Goal: Task Accomplishment & Management: Use online tool/utility

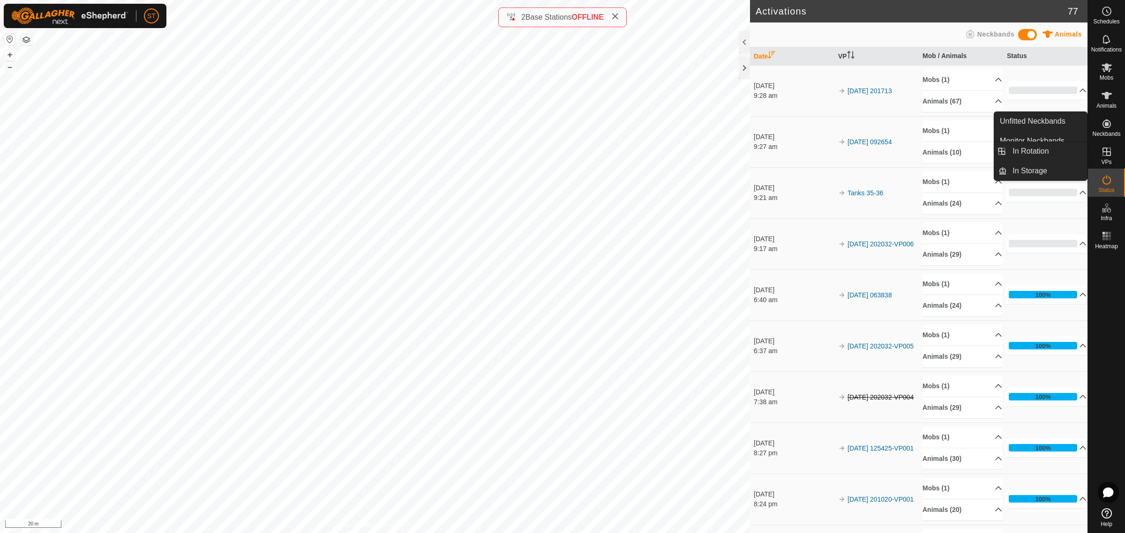
drag, startPoint x: 1104, startPoint y: 145, endPoint x: 1104, endPoint y: 153, distance: 8.0
click at [1029, 147] on link "In Rotation" at bounding box center [1047, 151] width 80 height 19
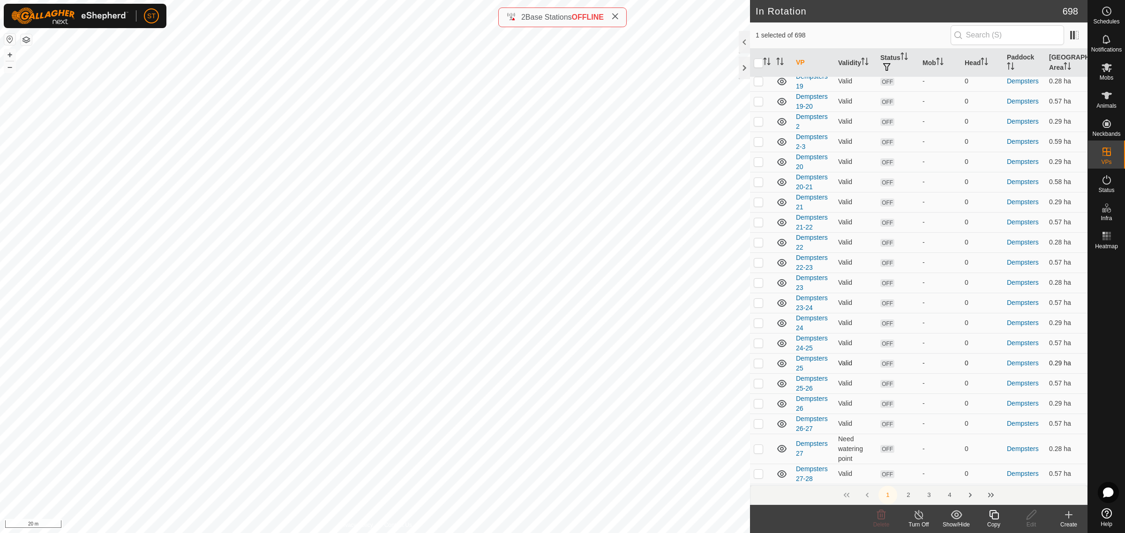
scroll to position [3789, 0]
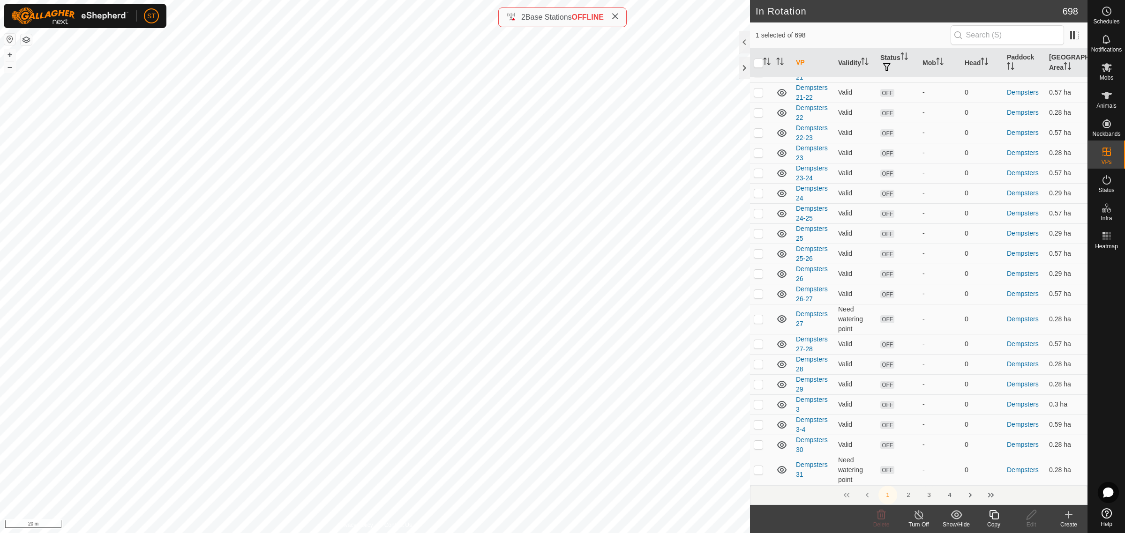
click at [928, 496] on button "3" at bounding box center [928, 495] width 19 height 19
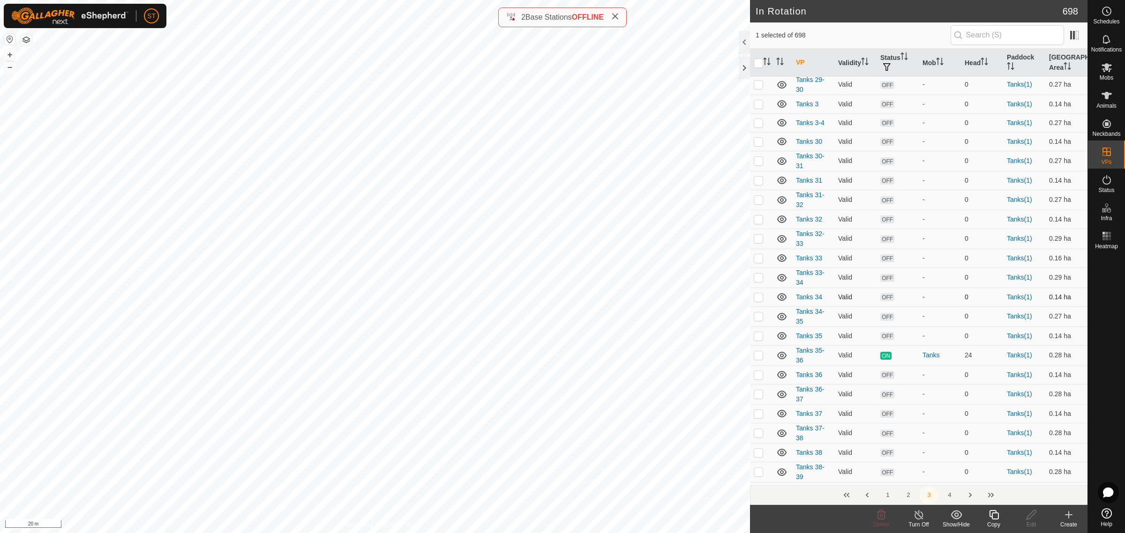
scroll to position [3397, 0]
click at [757, 366] on p-checkbox at bounding box center [758, 369] width 9 height 7
checkbox input "true"
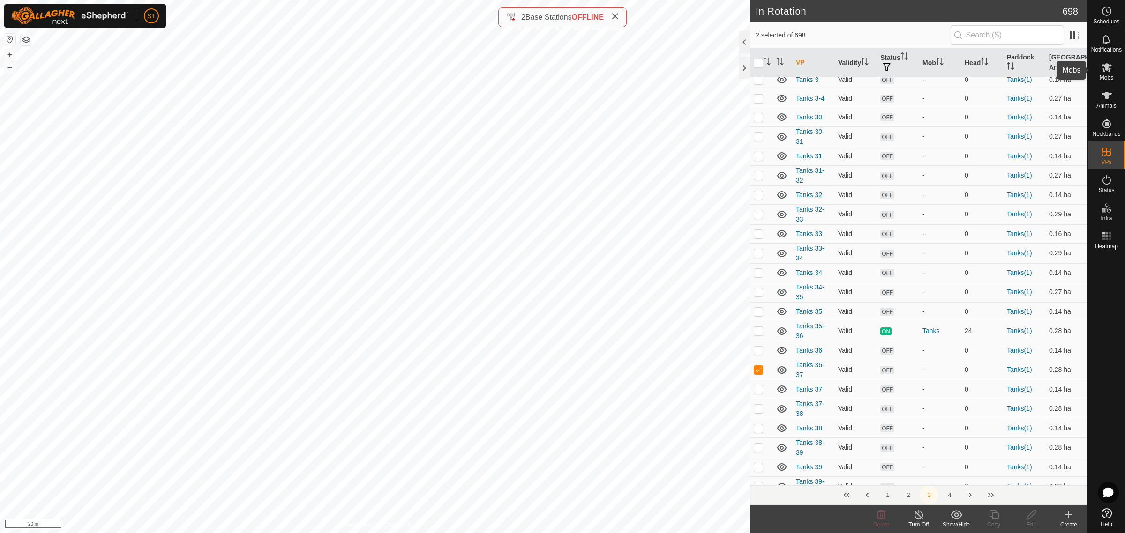
click at [1107, 70] on icon at bounding box center [1106, 67] width 11 height 11
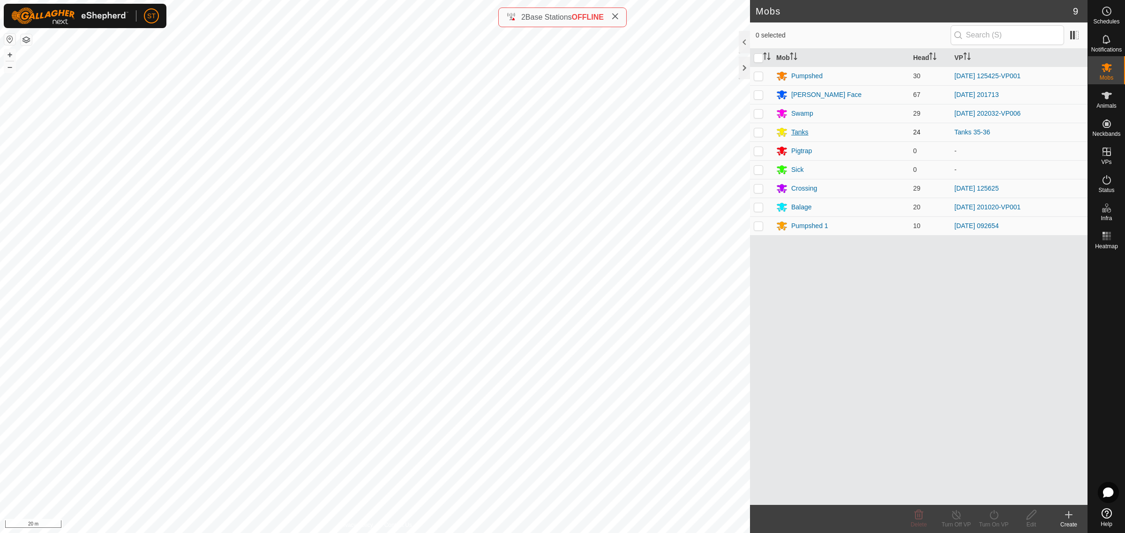
click at [801, 134] on div "Tanks" at bounding box center [799, 132] width 17 height 10
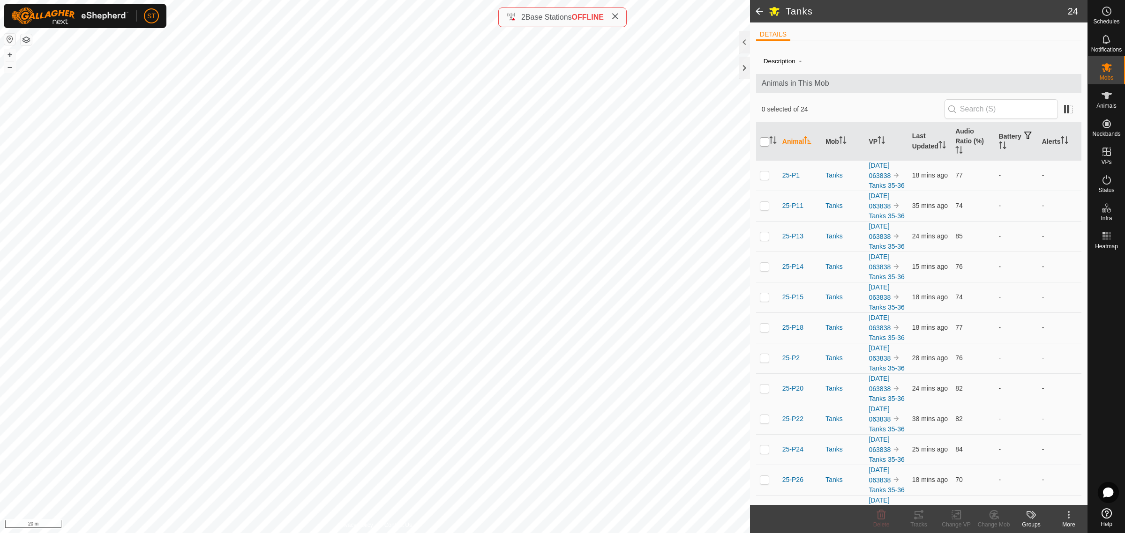
click at [763, 141] on input "checkbox" at bounding box center [764, 141] width 9 height 9
checkbox input "true"
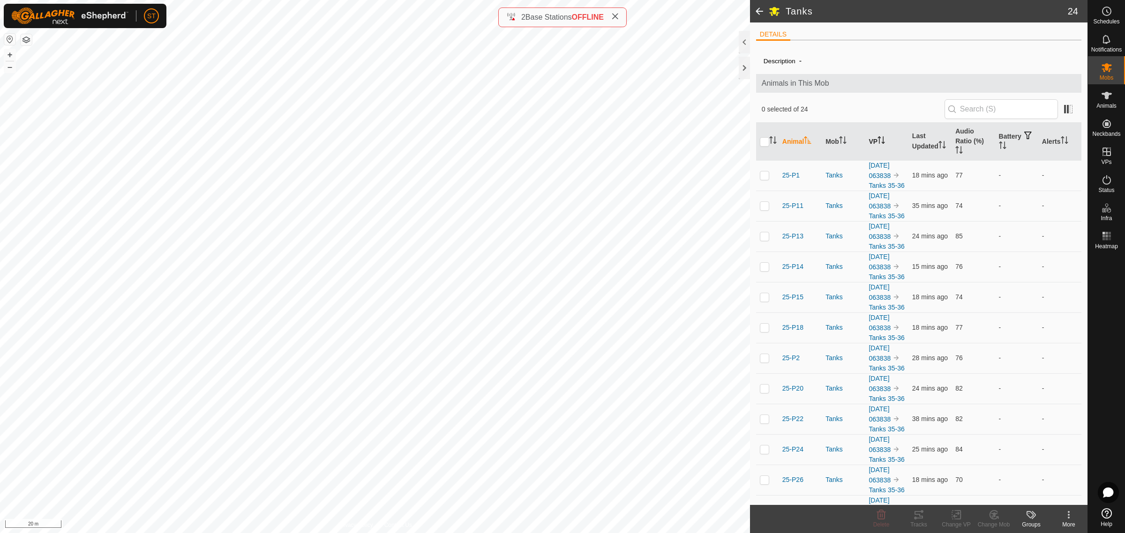
checkbox input "true"
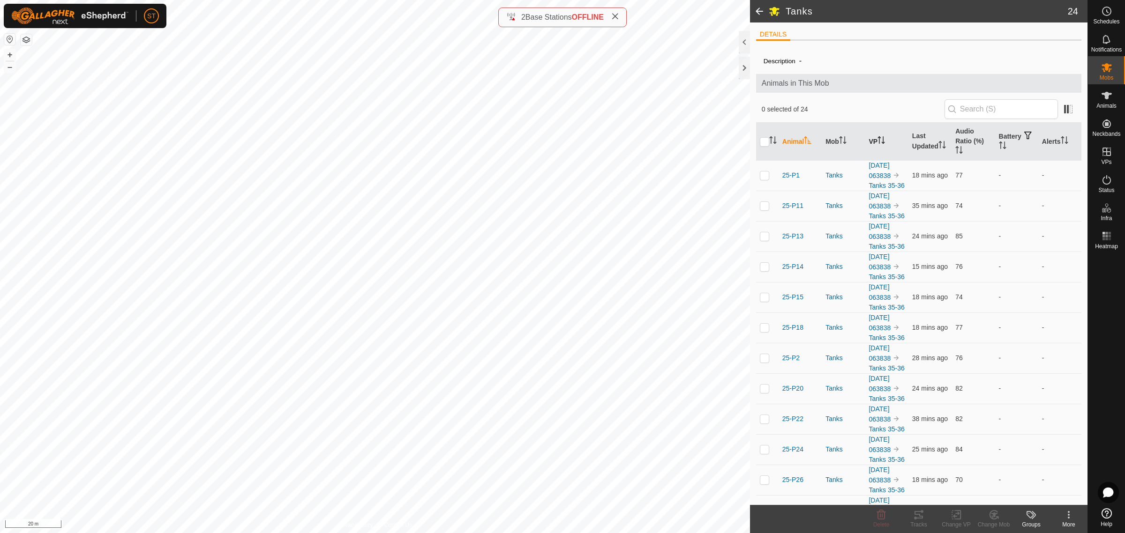
checkbox input "true"
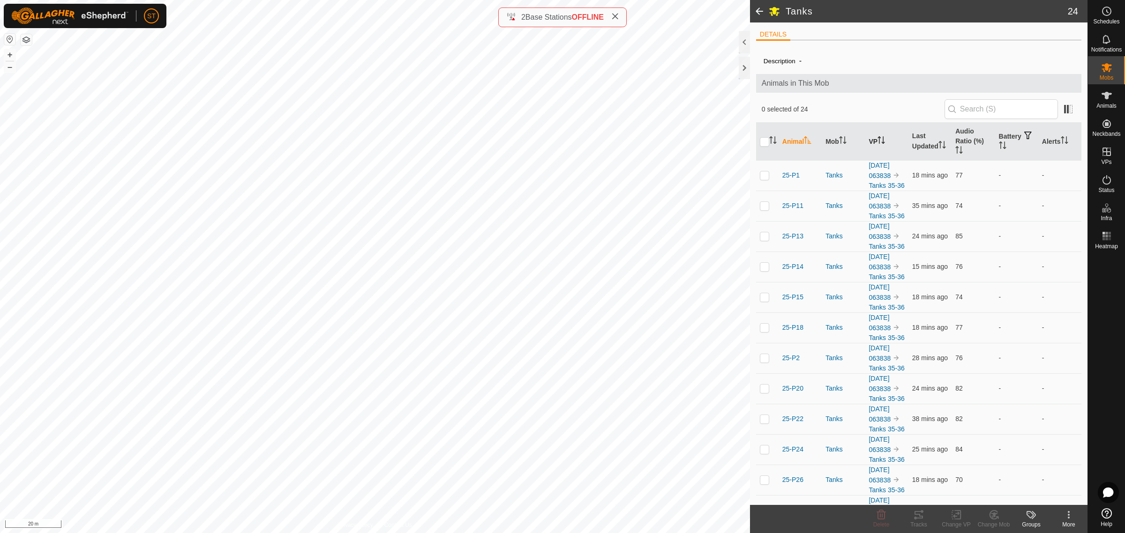
checkbox input "true"
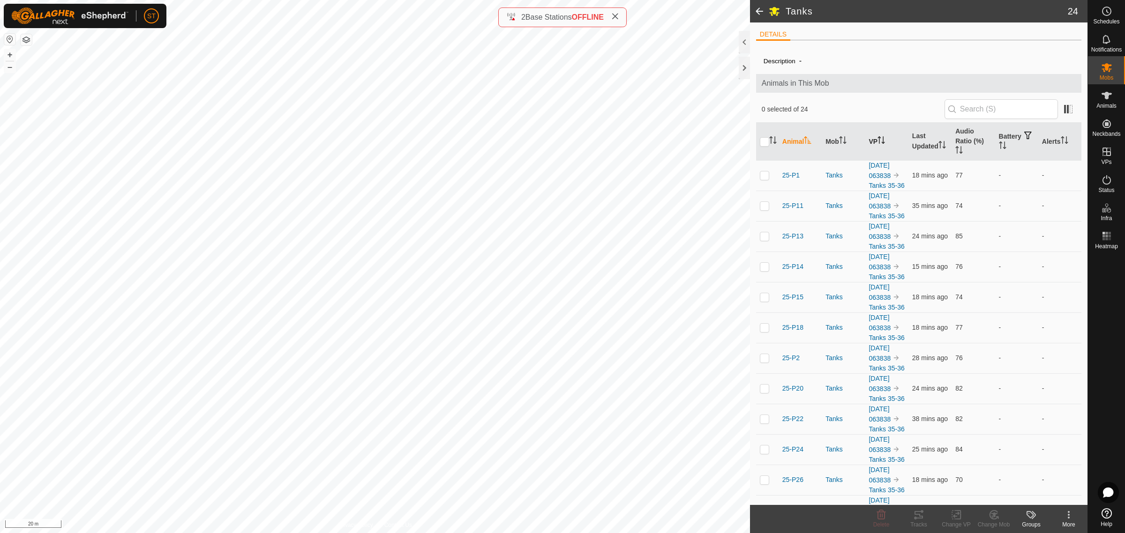
checkbox input "true"
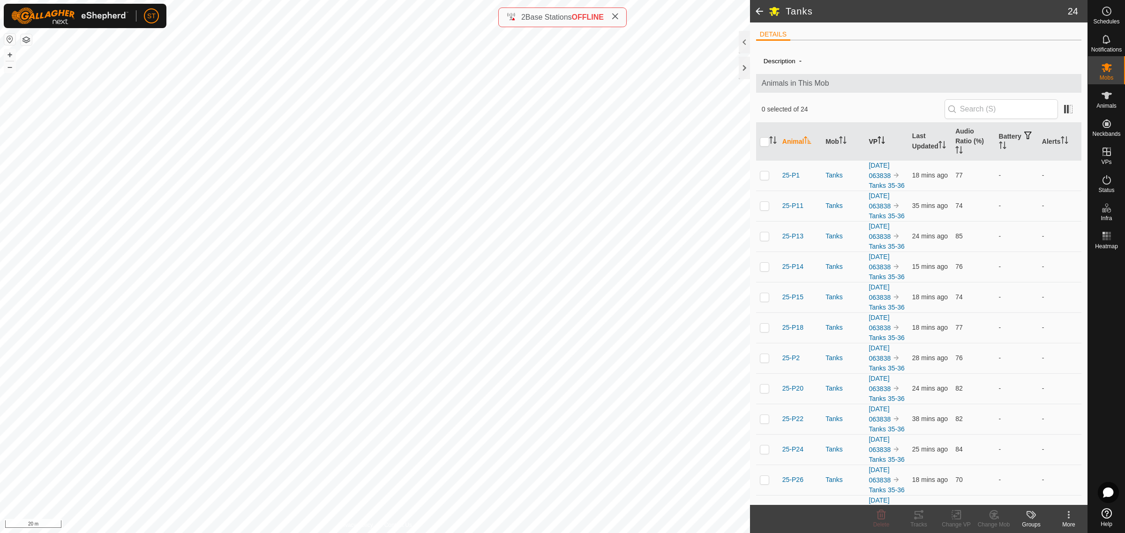
checkbox input "true"
click at [954, 518] on icon at bounding box center [956, 514] width 12 height 11
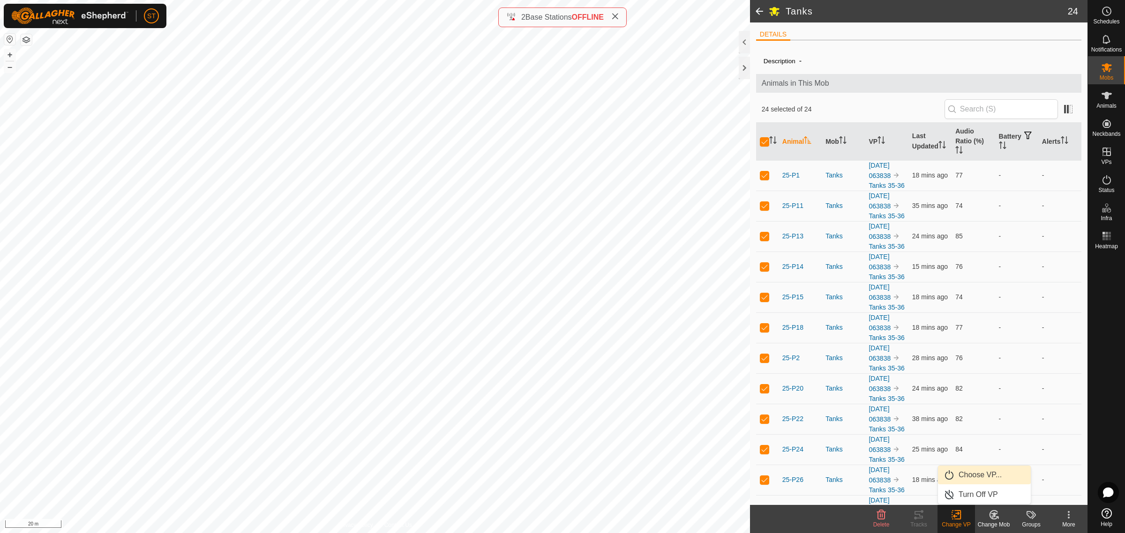
click at [978, 474] on link "Choose VP..." at bounding box center [984, 475] width 93 height 19
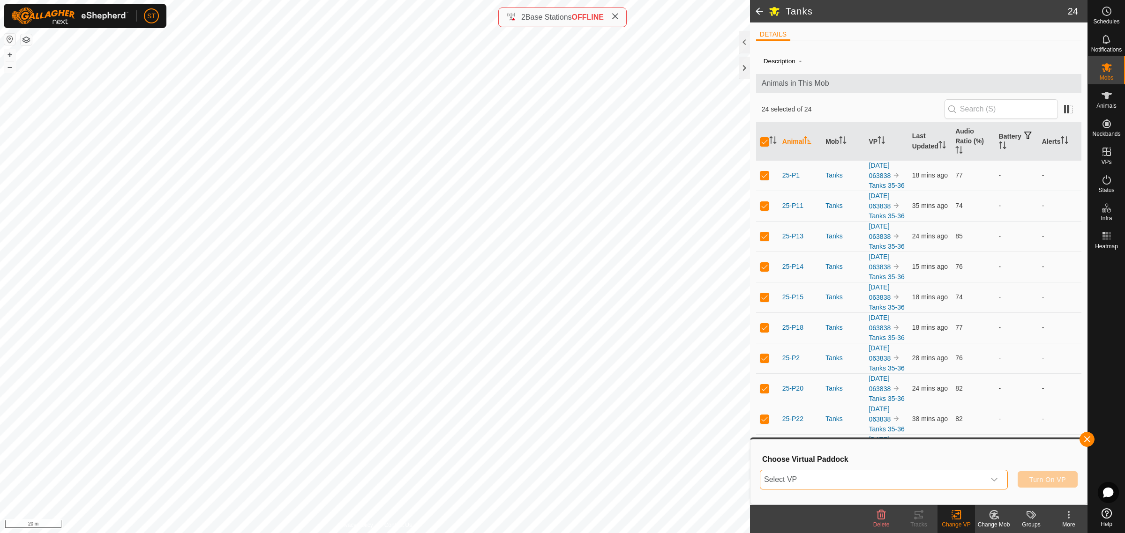
click at [896, 477] on span "Select VP" at bounding box center [872, 479] width 224 height 19
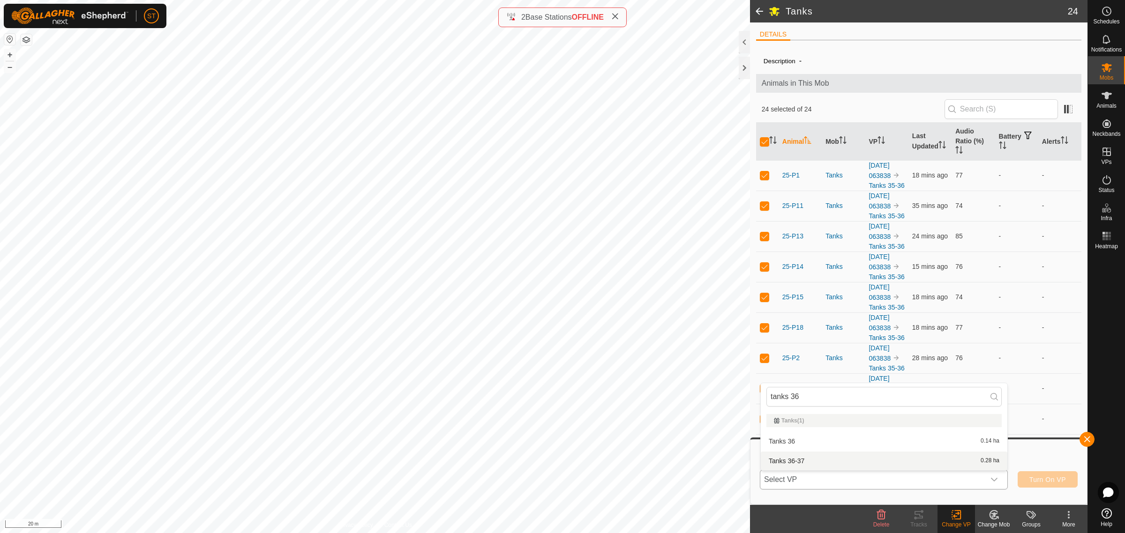
type input "tanks 36"
click at [797, 457] on li "Tanks 36-37 0.28 ha" at bounding box center [884, 461] width 246 height 19
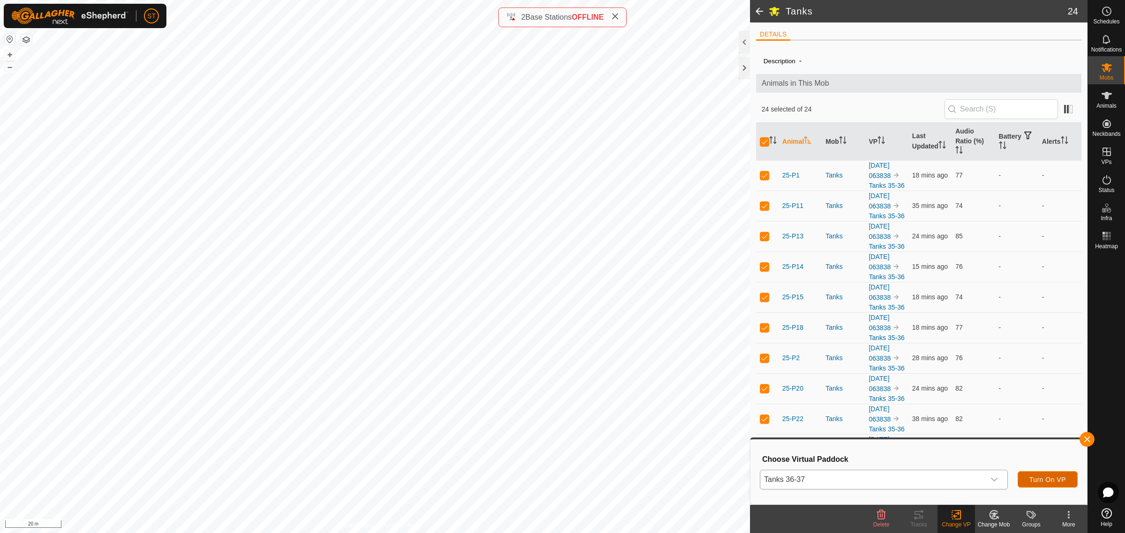
click at [1027, 477] on button "Turn On VP" at bounding box center [1047, 479] width 60 height 16
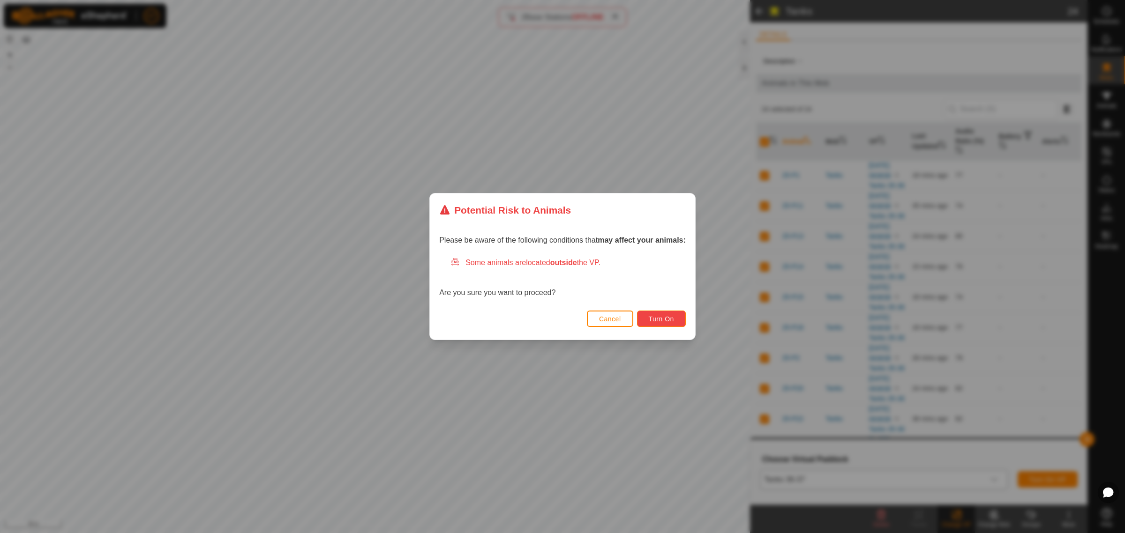
click at [671, 316] on span "Turn On" at bounding box center [661, 318] width 25 height 7
